Goal: Task Accomplishment & Management: Complete application form

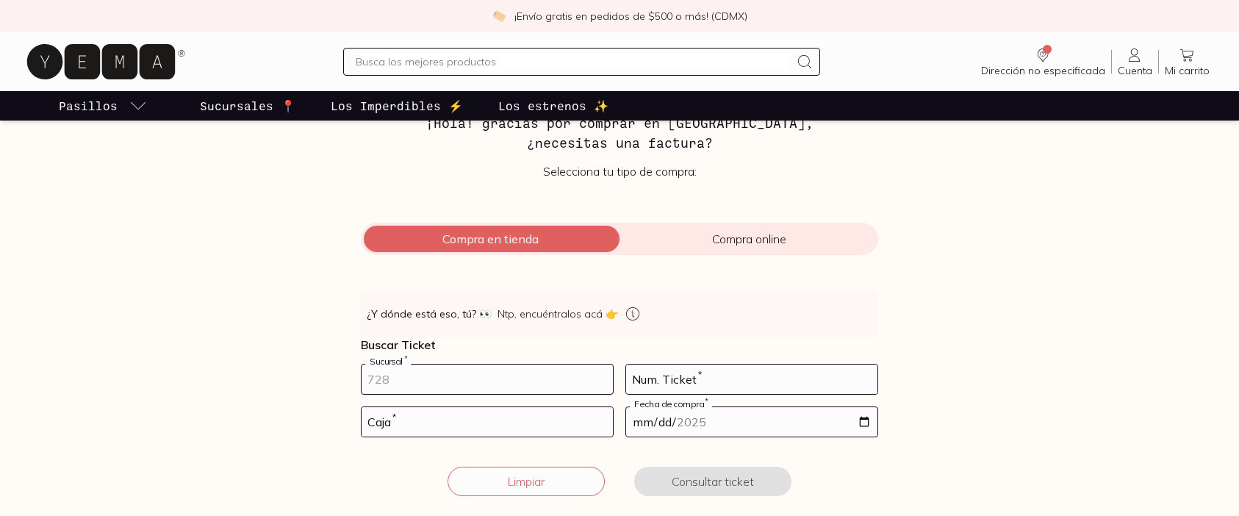
click at [443, 373] on input "number" at bounding box center [487, 378] width 251 height 29
type input "10002"
click at [678, 390] on input "number" at bounding box center [751, 378] width 251 height 29
type input "45"
click at [501, 427] on input "number" at bounding box center [487, 421] width 251 height 29
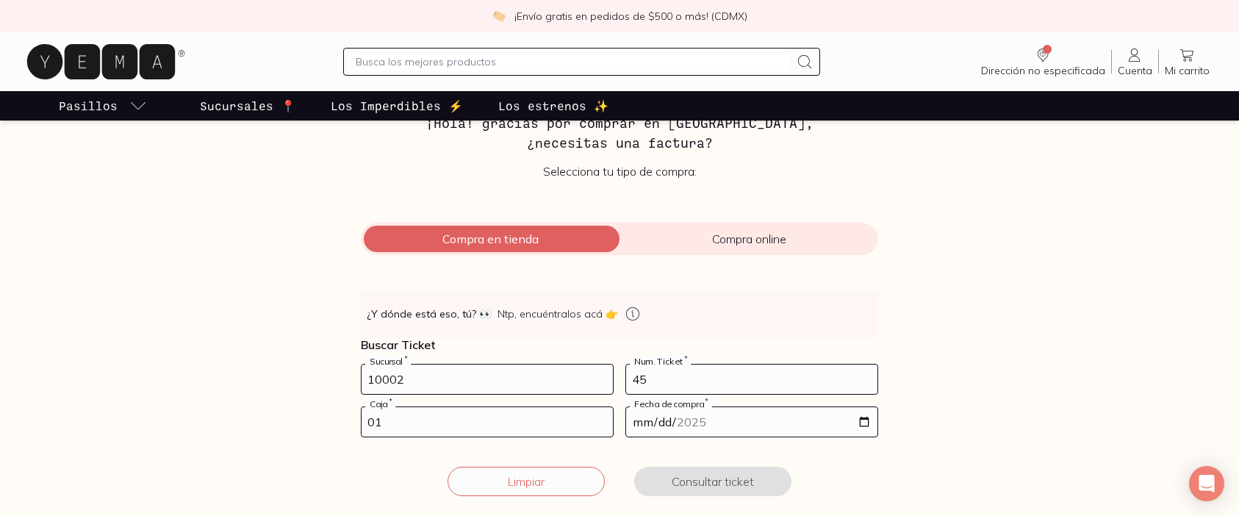
type input "01"
click at [794, 424] on input "date" at bounding box center [751, 421] width 251 height 29
click at [852, 421] on input "date" at bounding box center [751, 421] width 251 height 29
click at [865, 420] on input "date" at bounding box center [751, 421] width 251 height 29
type input "[DATE]"
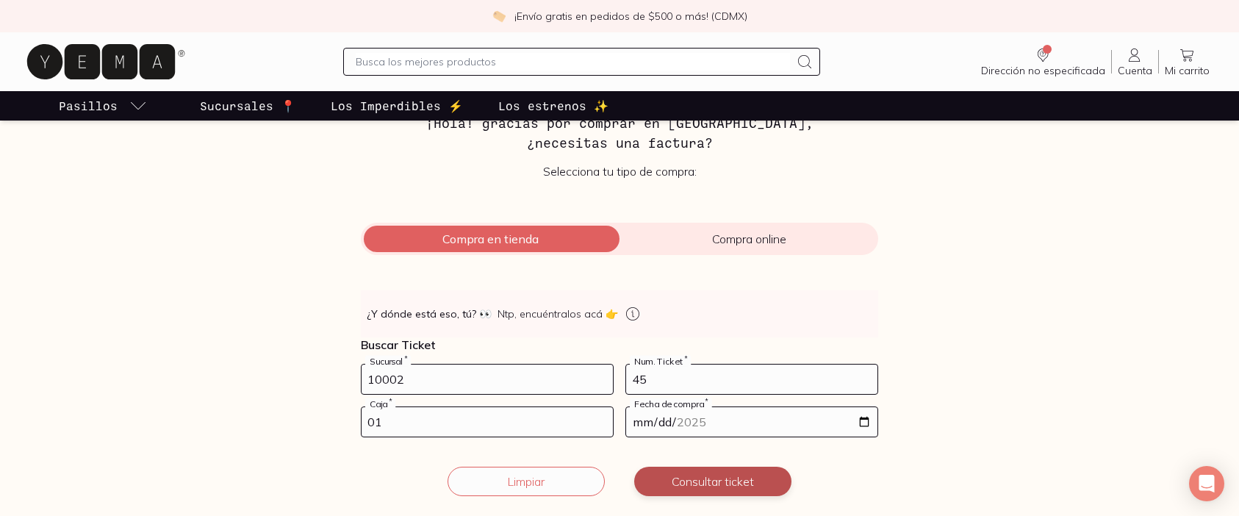
click at [719, 482] on button "Consultar ticket" at bounding box center [712, 481] width 157 height 29
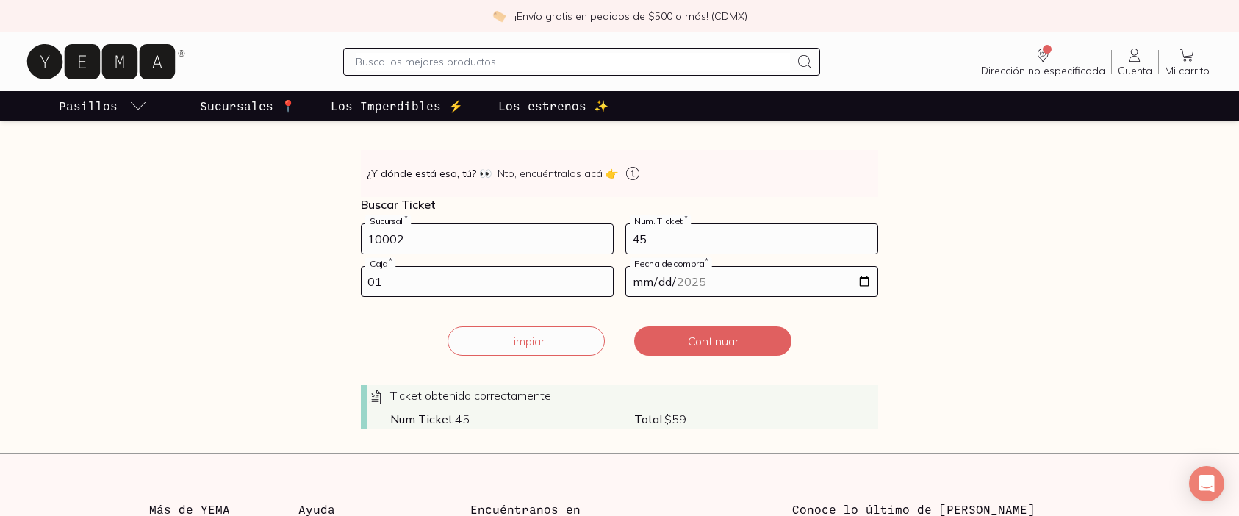
scroll to position [342, 0]
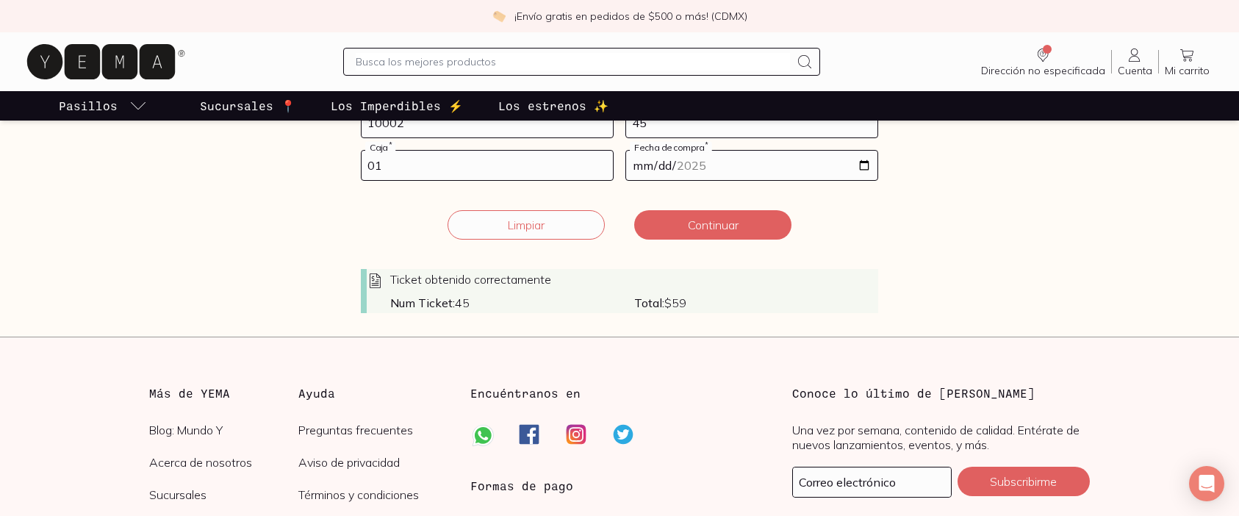
click at [665, 295] on span "Total: $ 59" at bounding box center [756, 302] width 244 height 15
click at [717, 230] on button "Continuar" at bounding box center [712, 224] width 157 height 29
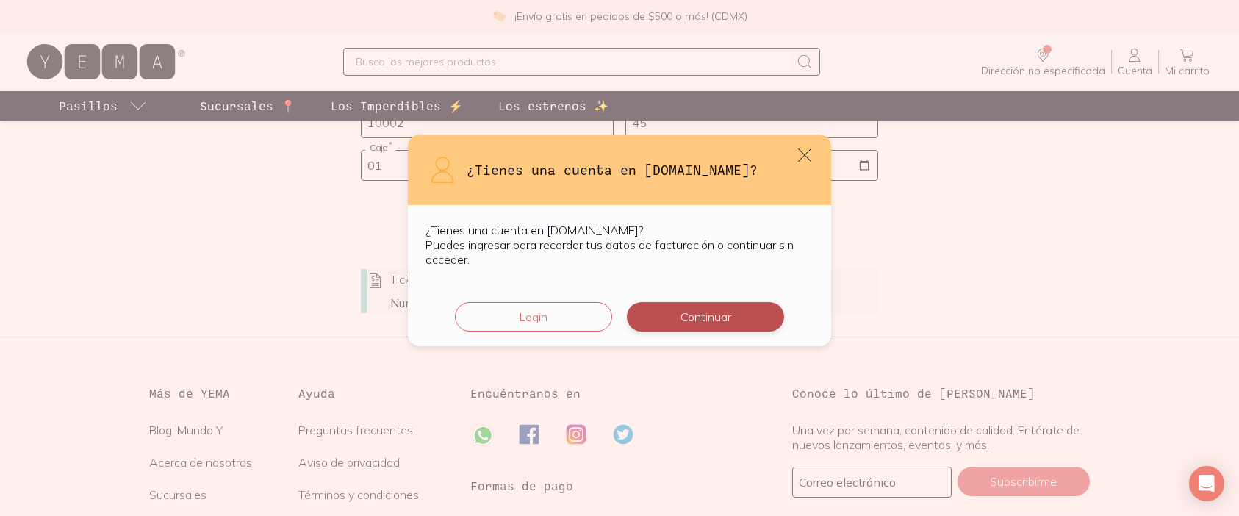
click at [672, 317] on button "Continuar" at bounding box center [705, 316] width 157 height 29
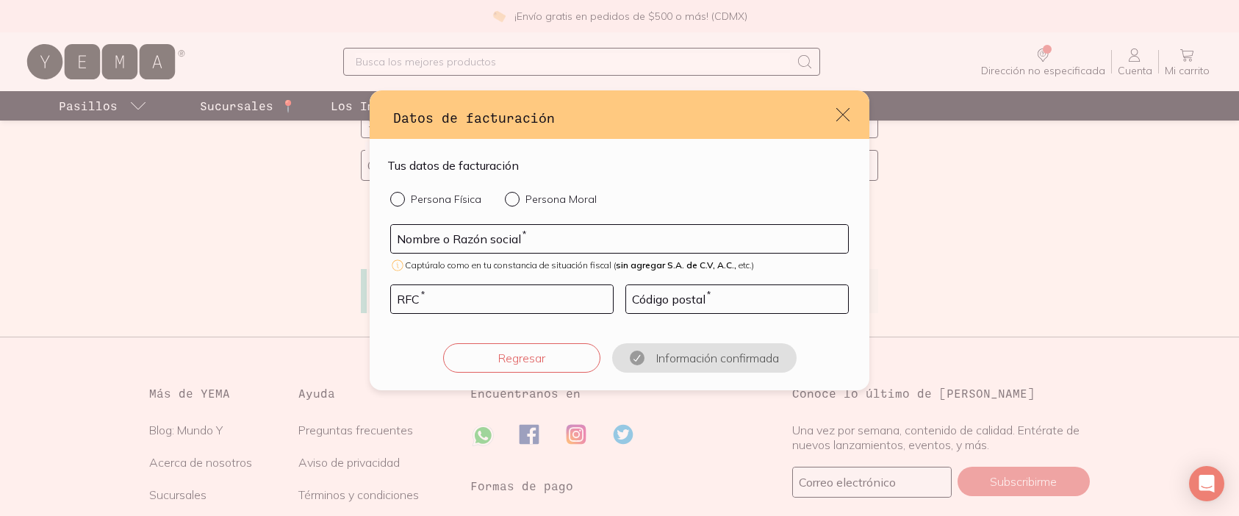
click at [431, 188] on form "Tus datos de facturación Persona Física Persona Moral Nombre o Razón social * C…" at bounding box center [619, 265] width 464 height 216
click at [429, 198] on p "Persona Física" at bounding box center [446, 199] width 71 height 13
click at [402, 198] on input "Persona Física" at bounding box center [396, 198] width 12 height 12
radio input "true"
click at [435, 240] on input "default" at bounding box center [619, 239] width 457 height 28
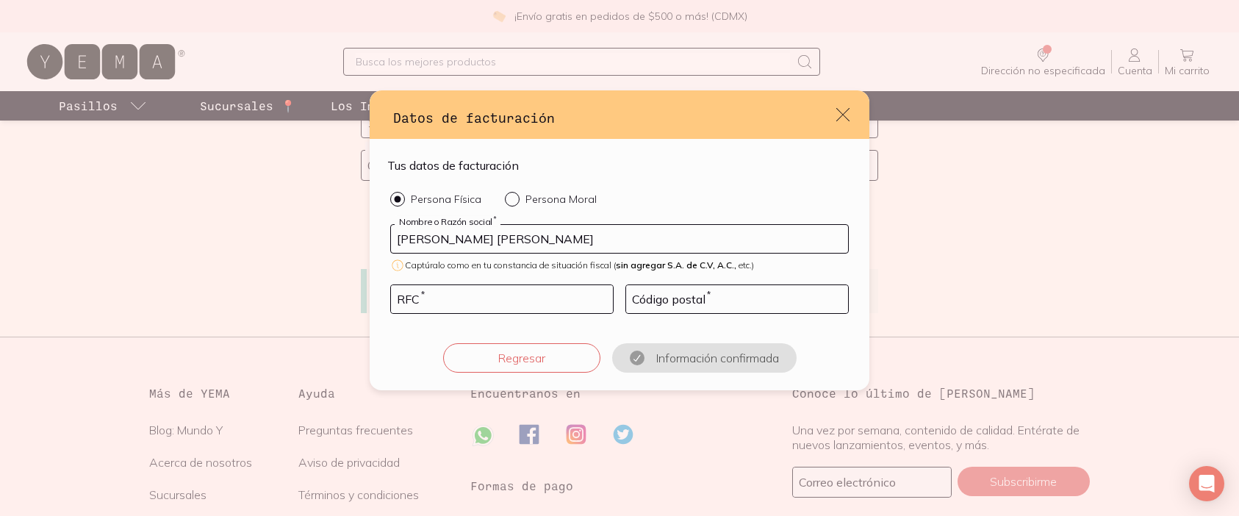
type input "[PERSON_NAME] [PERSON_NAME]"
click at [465, 303] on input "default" at bounding box center [502, 299] width 222 height 28
type input "DEEL880416BS9"
click at [721, 307] on input "default" at bounding box center [737, 299] width 222 height 28
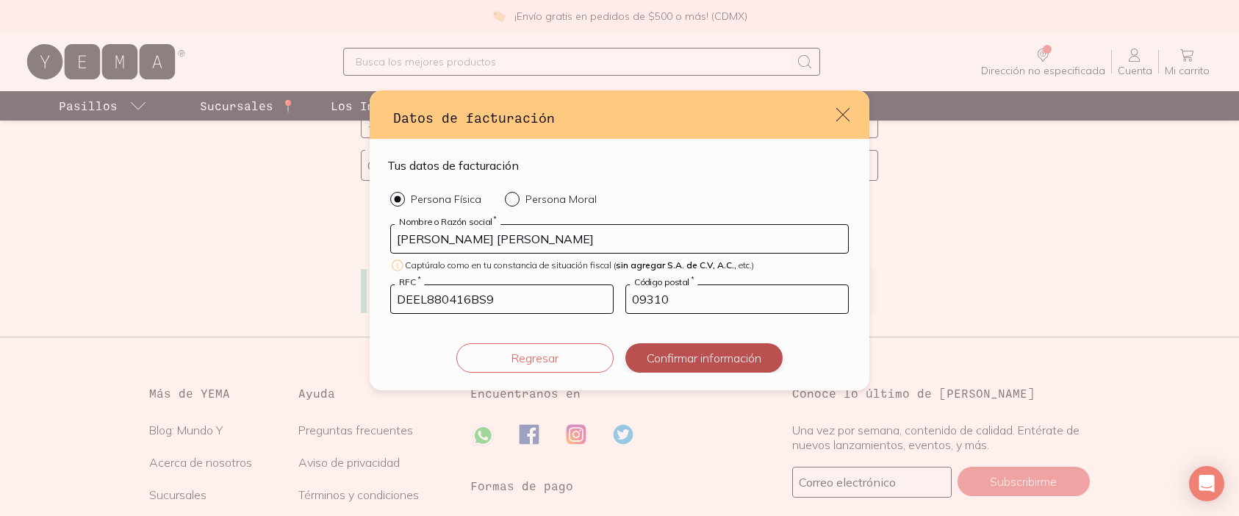
type input "09310"
click at [713, 360] on button "Confirmar información" at bounding box center [703, 357] width 157 height 29
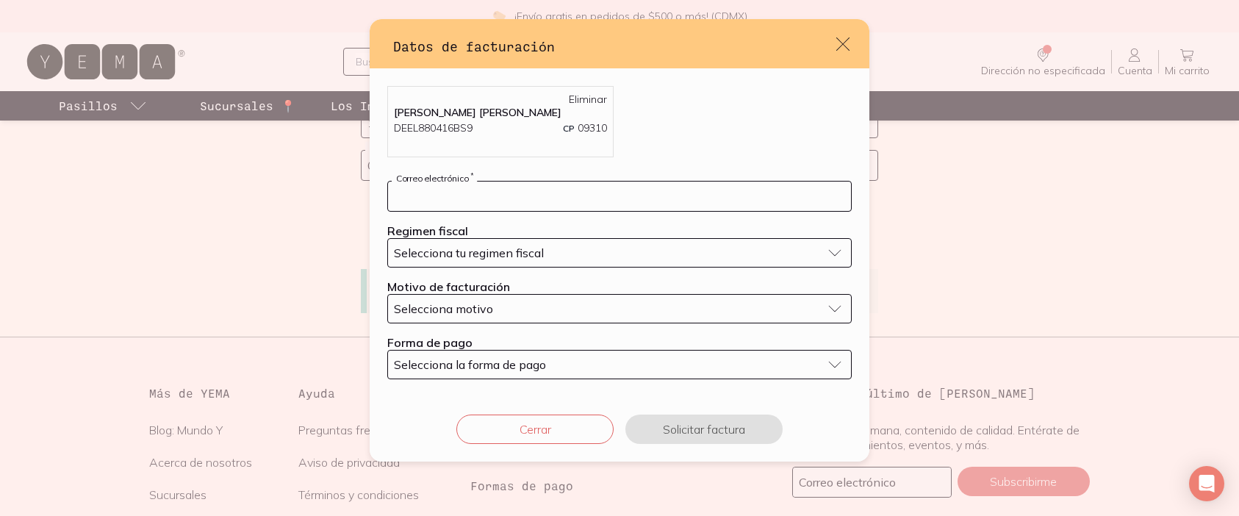
click at [511, 185] on input "default" at bounding box center [619, 195] width 463 height 29
type input "[PERSON_NAME][EMAIL_ADDRESS][DOMAIN_NAME]"
click at [528, 256] on span "Selecciona tu regimen fiscal" at bounding box center [469, 252] width 150 height 15
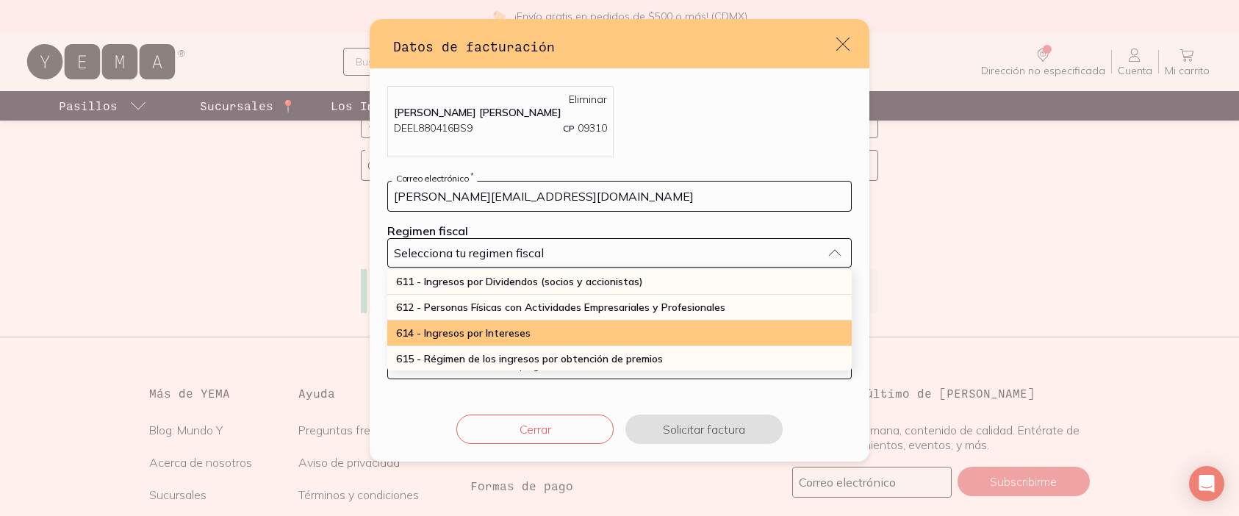
scroll to position [189, 0]
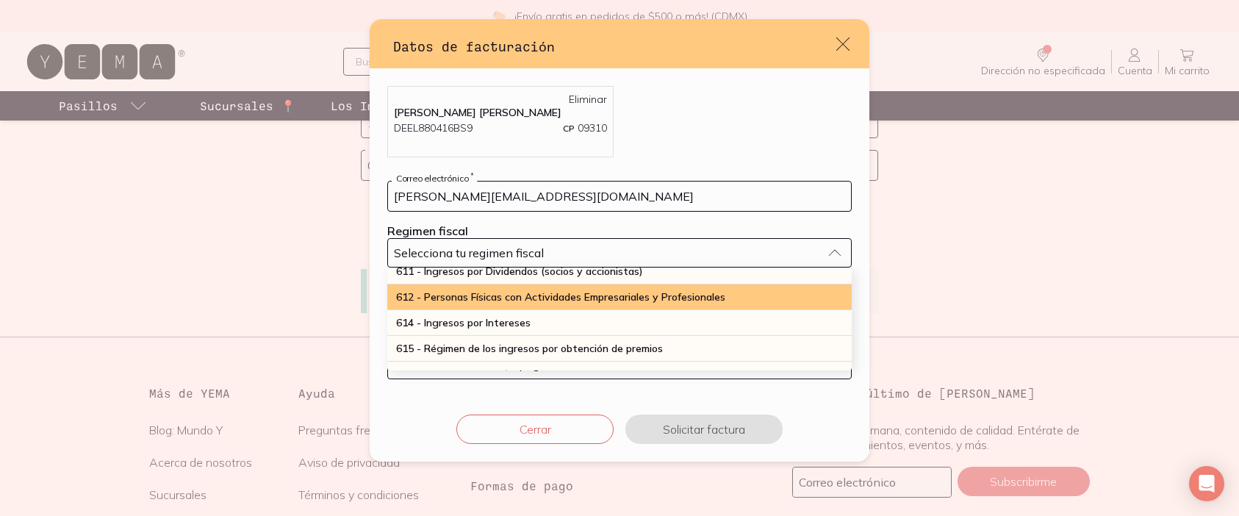
click at [471, 301] on span "612 - Personas Físicas con Actividades Empresariales y Profesionales" at bounding box center [560, 296] width 329 height 13
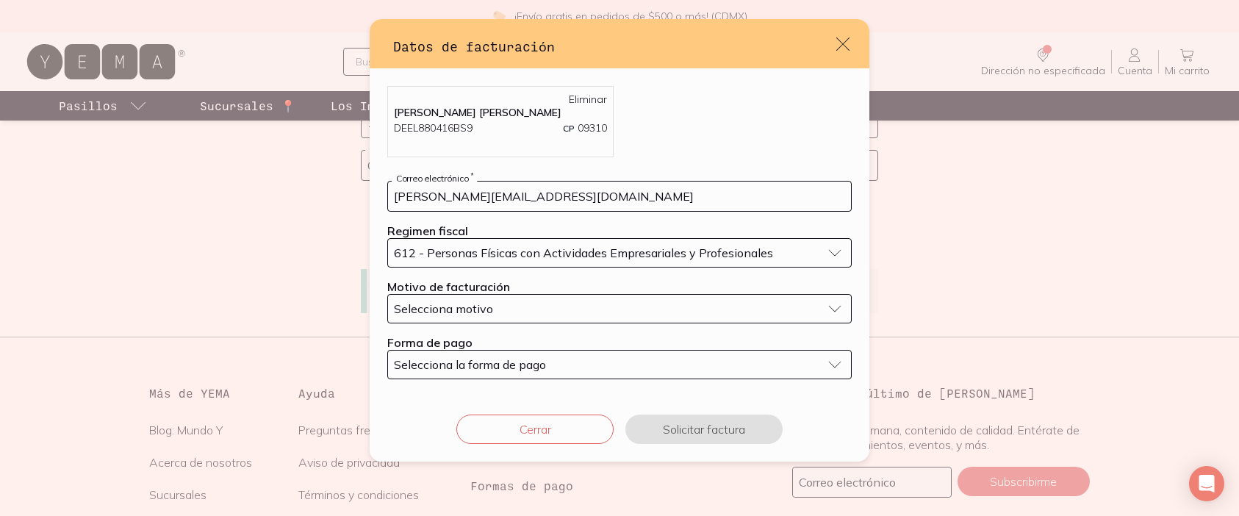
click at [467, 307] on span "Selecciona motivo" at bounding box center [443, 308] width 99 height 15
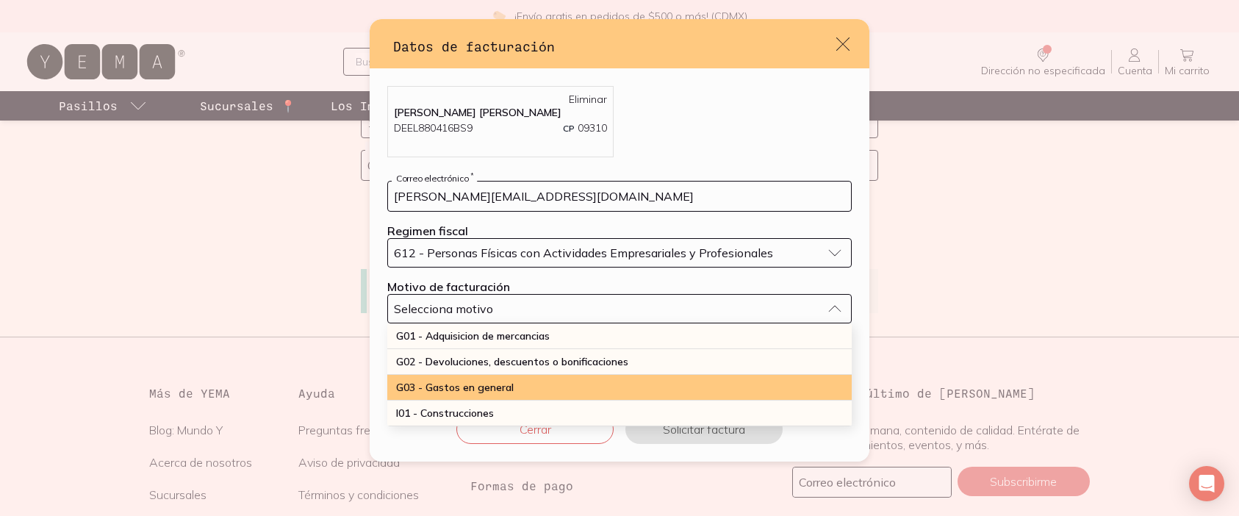
click at [428, 386] on span "G03 - Gastos en general" at bounding box center [455, 387] width 118 height 13
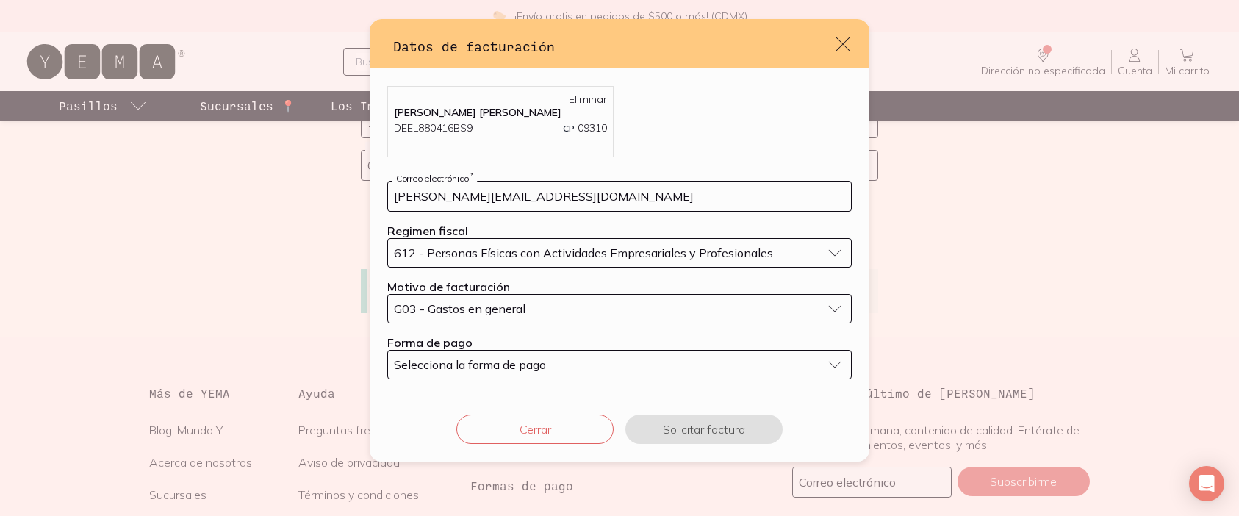
click at [467, 365] on span "Selecciona la forma de pago" at bounding box center [470, 364] width 152 height 15
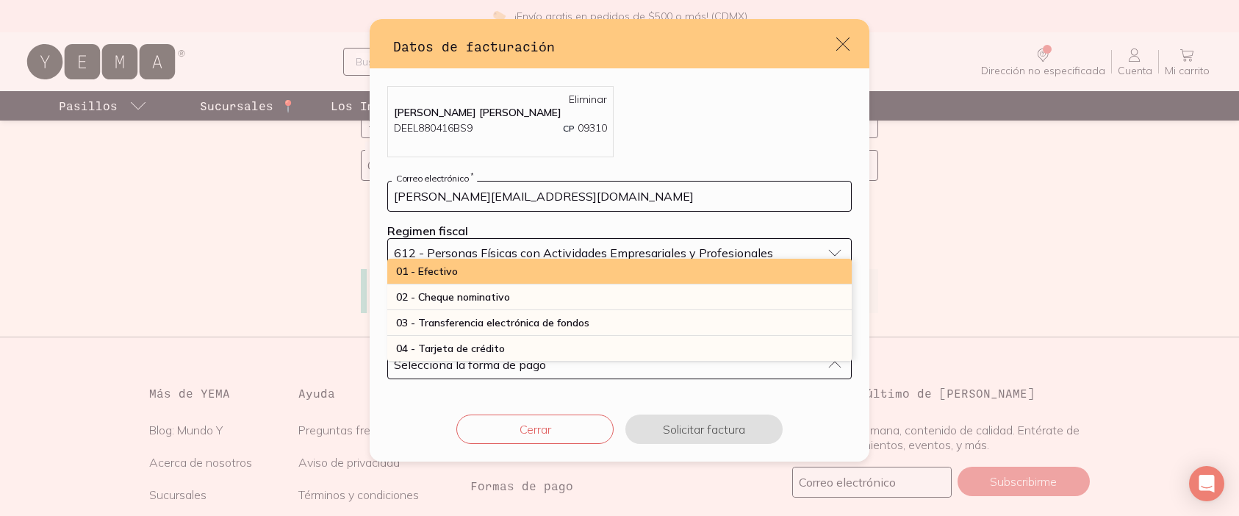
click at [469, 262] on div "01 - Efectivo" at bounding box center [619, 272] width 464 height 26
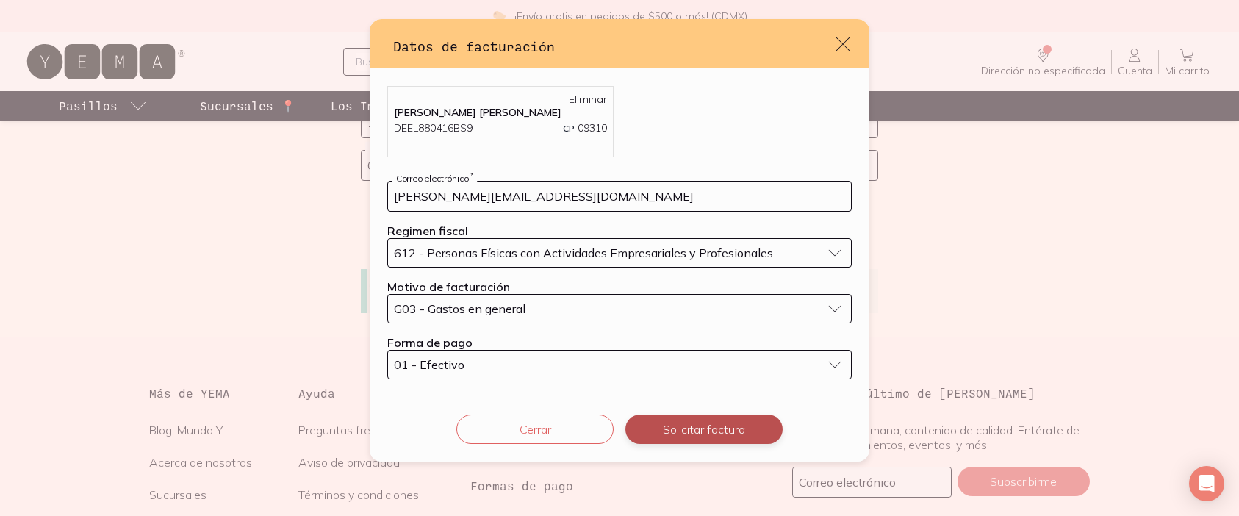
click at [677, 433] on button "Solicitar factura" at bounding box center [703, 428] width 157 height 29
